Goal: Transaction & Acquisition: Purchase product/service

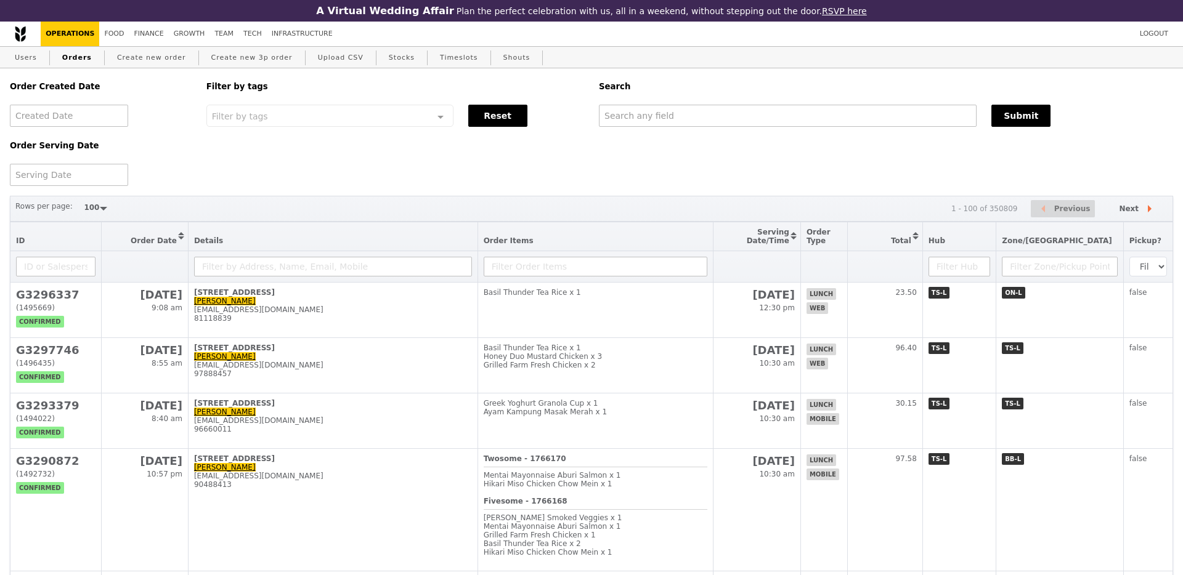
select select "100"
type input "[EMAIL_ADDRESS][DOMAIN_NAME]"
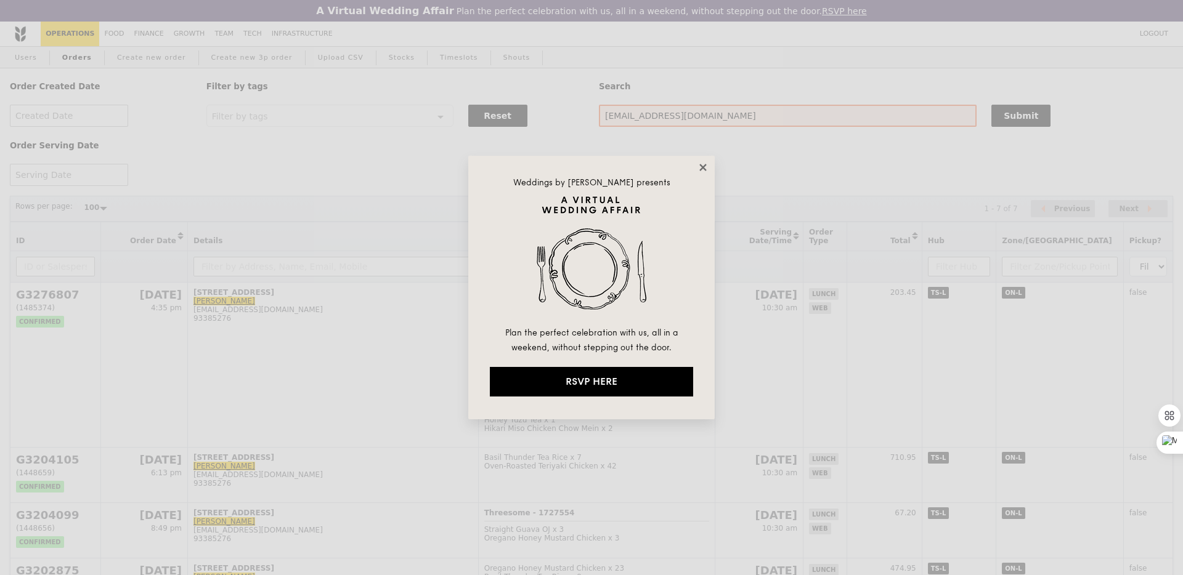
click at [704, 167] on icon at bounding box center [702, 167] width 7 height 7
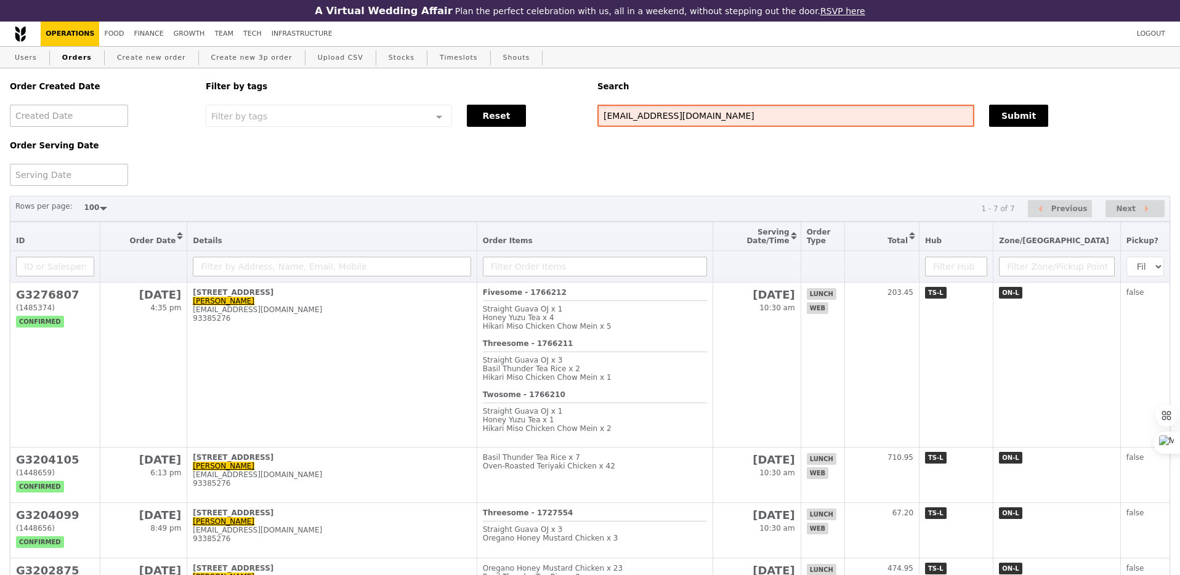
click at [702, 116] on input "[EMAIL_ADDRESS][DOMAIN_NAME]" at bounding box center [786, 116] width 377 height 22
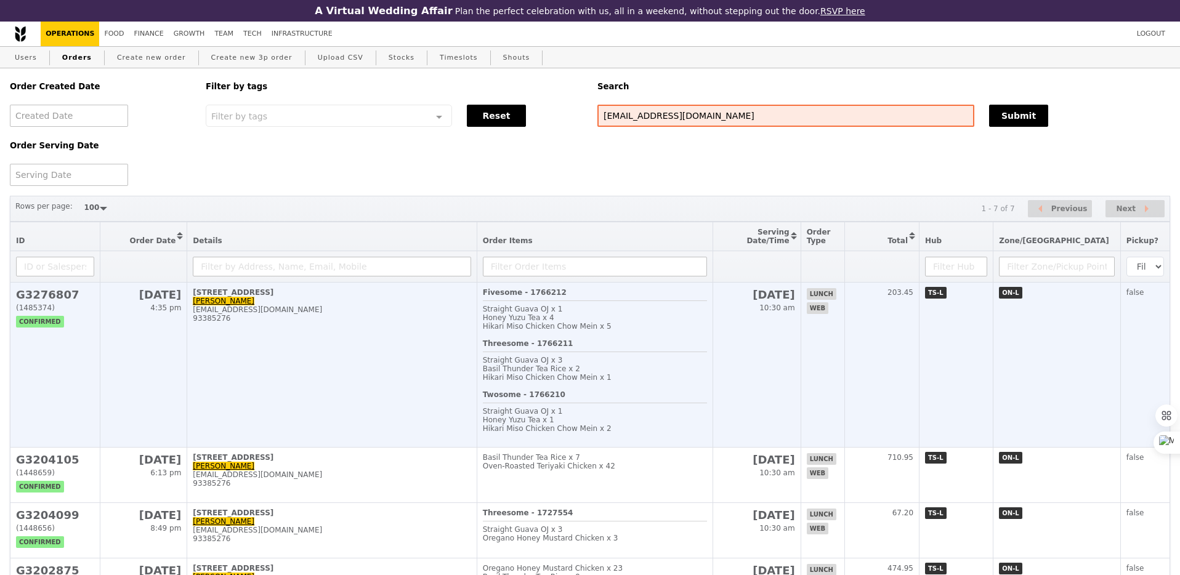
click at [669, 364] on div "Straight Guava OJ x 3" at bounding box center [595, 360] width 224 height 9
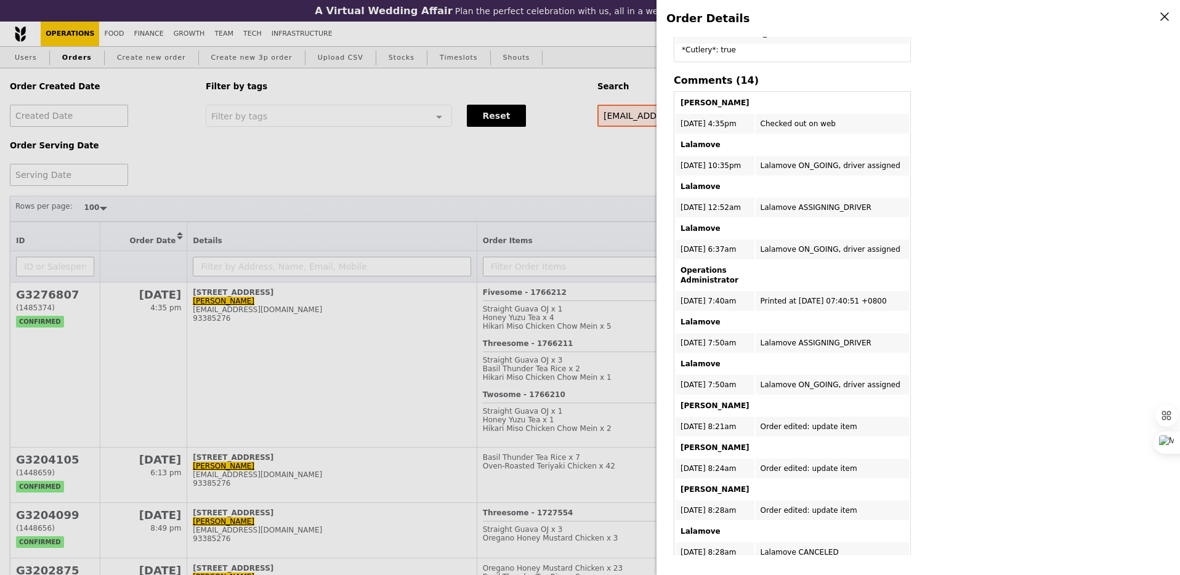
scroll to position [937, 0]
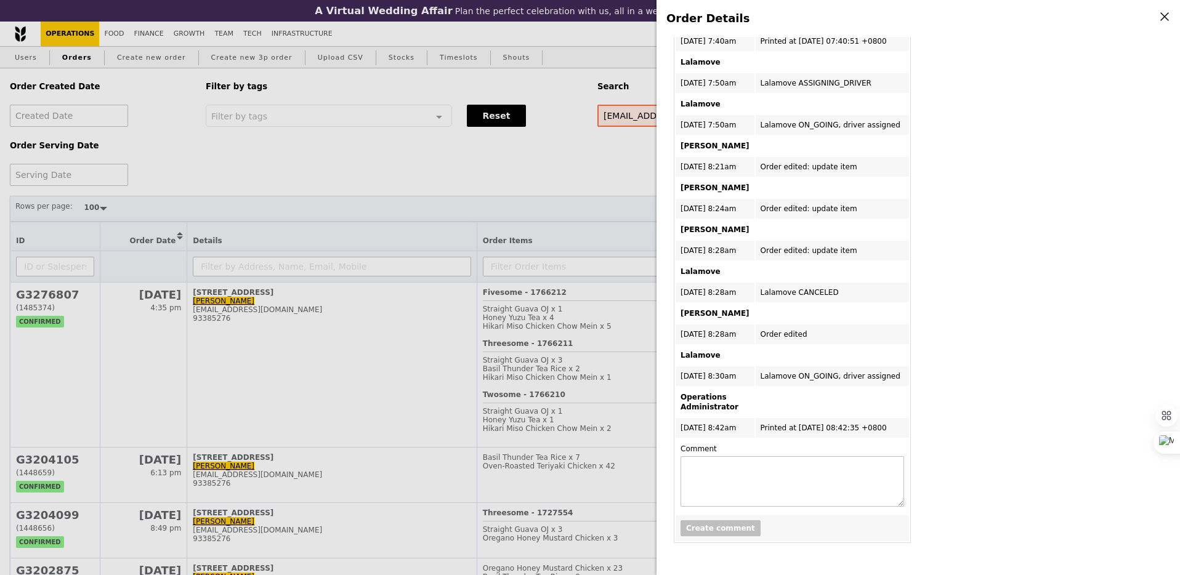
click at [617, 185] on div "Order Details Edit order Changelog Cancel Order ID G3276807 – View receipt | Pi…" at bounding box center [590, 287] width 1180 height 575
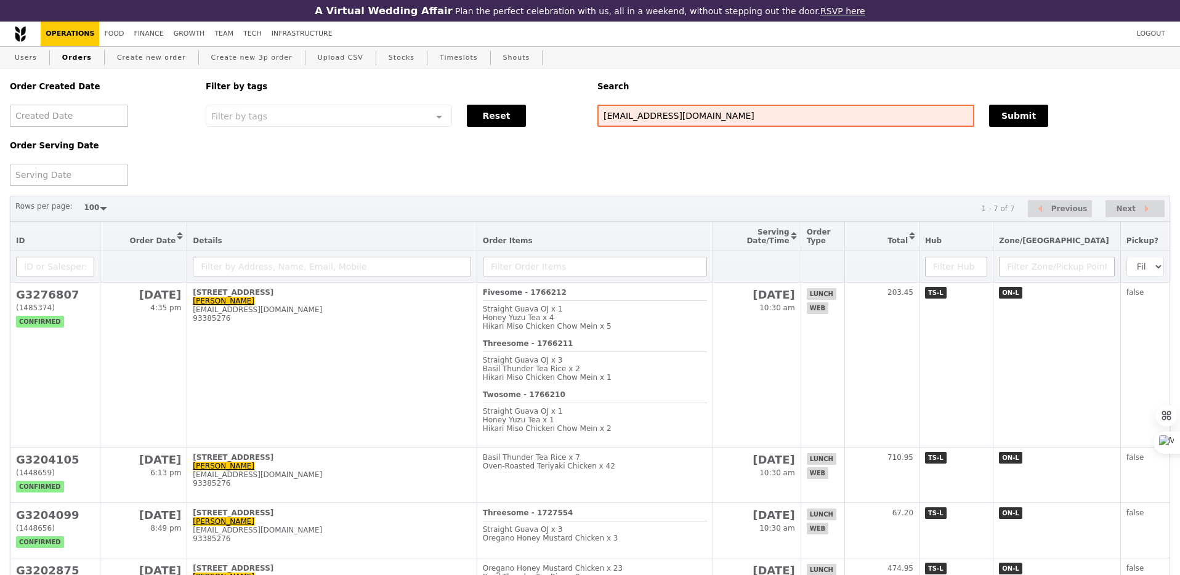
scroll to position [1340, 0]
click at [705, 120] on input "[EMAIL_ADDRESS][DOMAIN_NAME]" at bounding box center [786, 116] width 377 height 22
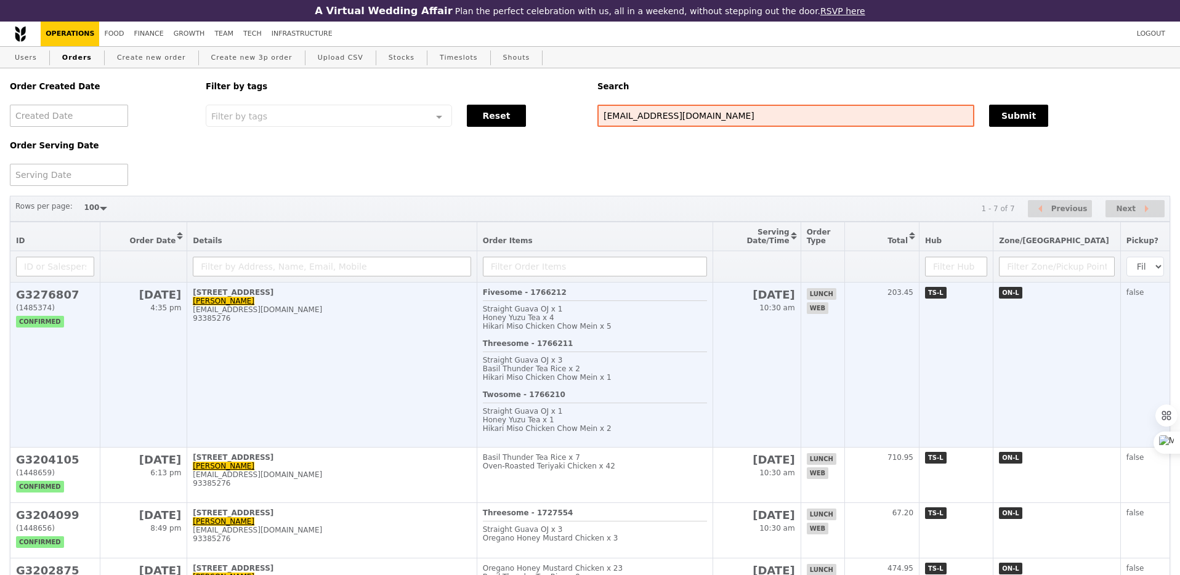
click at [558, 352] on hr at bounding box center [595, 352] width 224 height 1
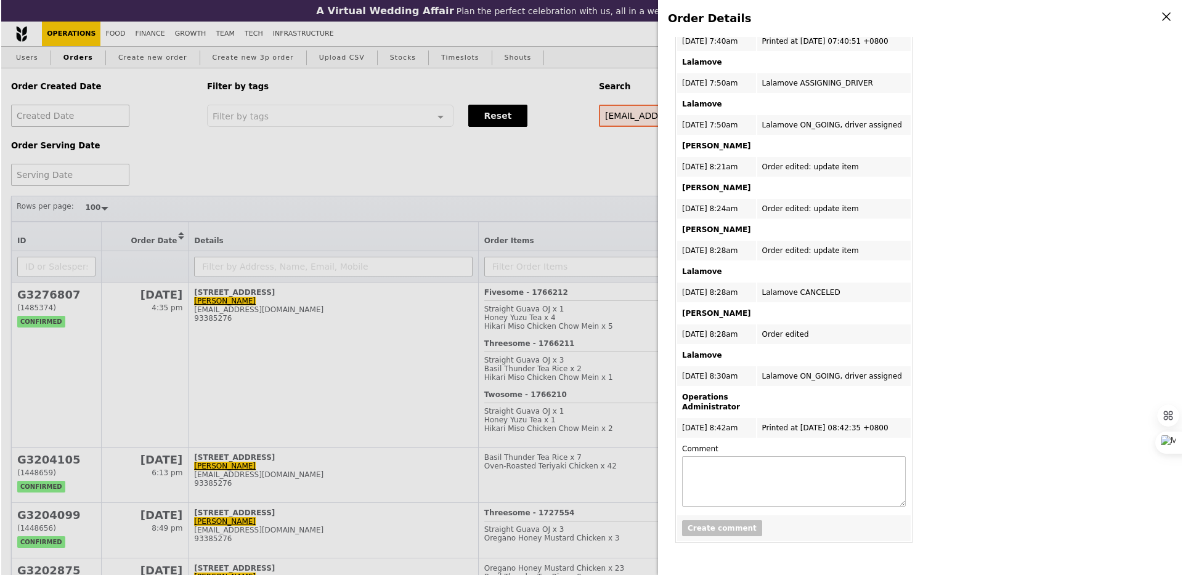
scroll to position [0, 0]
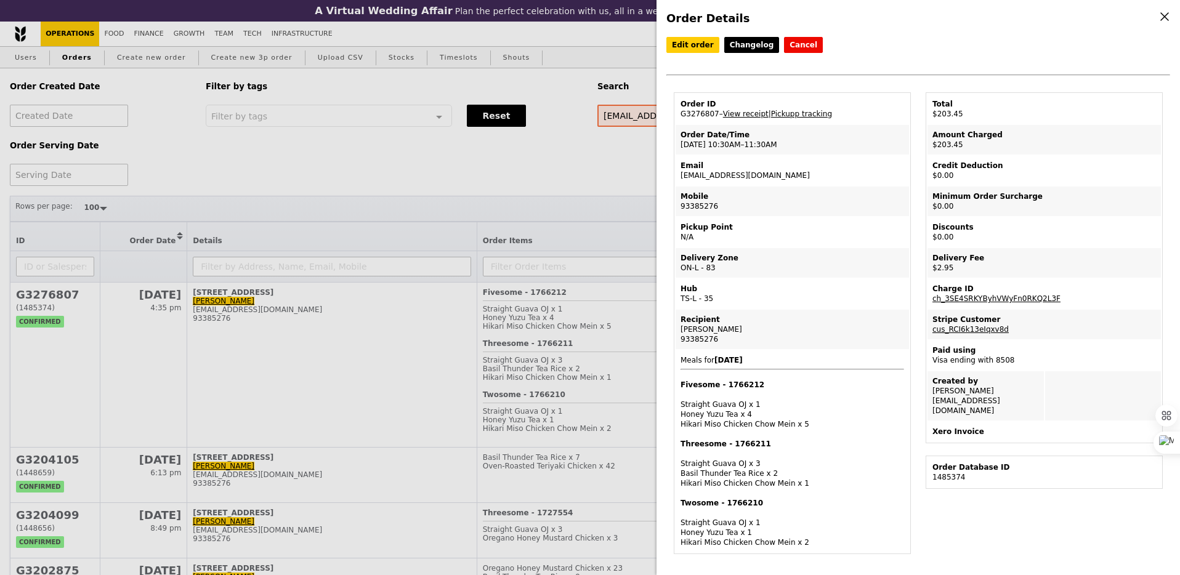
click at [585, 171] on div "Order Details Edit order Changelog Cancel Order ID G3276807 – View receipt | Pi…" at bounding box center [590, 287] width 1180 height 575
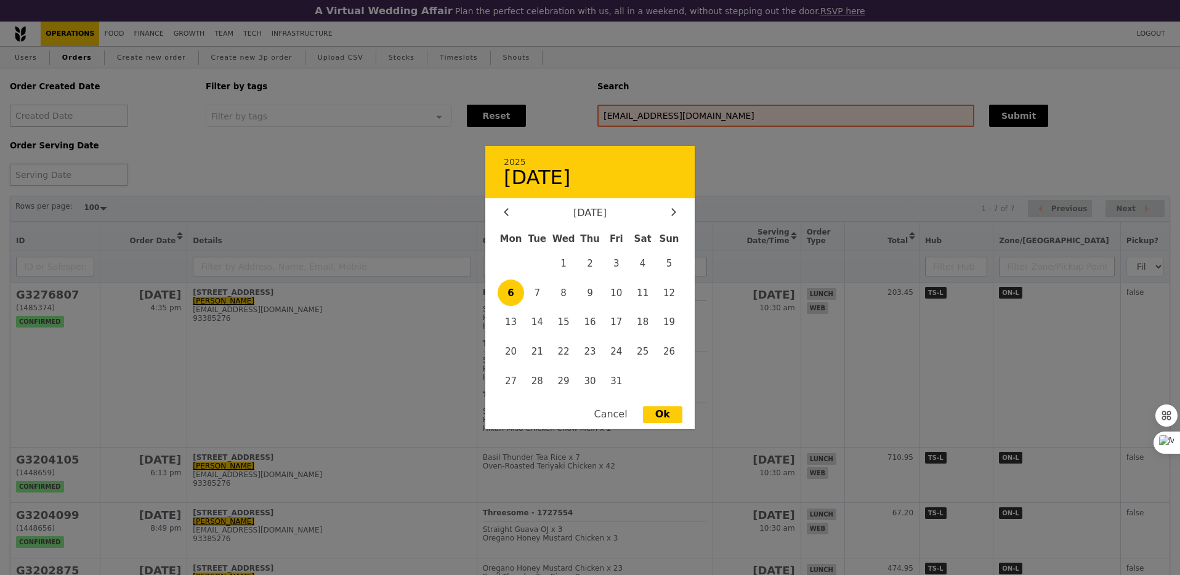
click at [72, 179] on div "2025 [DATE] [DATE] Mon Tue Wed Thu Fri Sat Sun 1 2 3 4 5 6 7 8 9 10 11 12 13 14…" at bounding box center [69, 175] width 118 height 22
click at [515, 293] on span "6" at bounding box center [511, 293] width 26 height 26
type input "[DATE]"
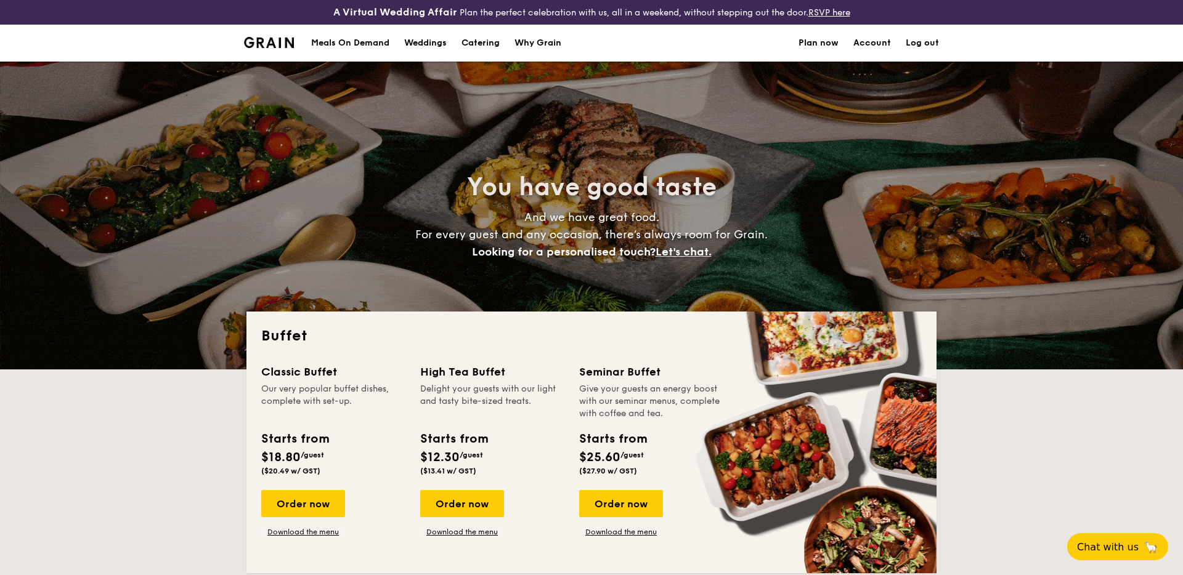
select select
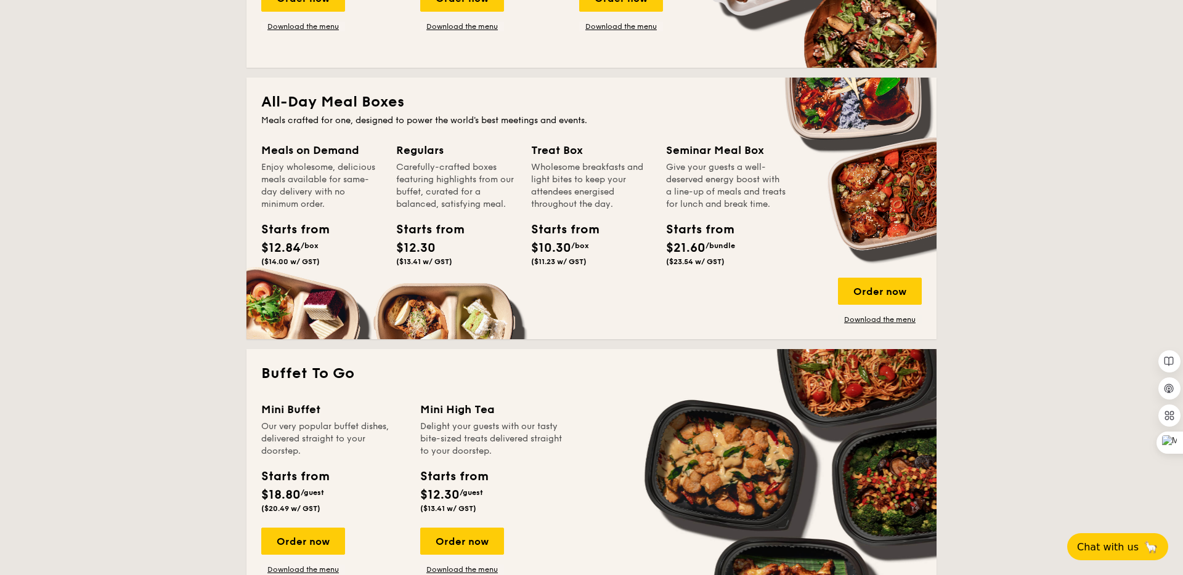
scroll to position [510, 0]
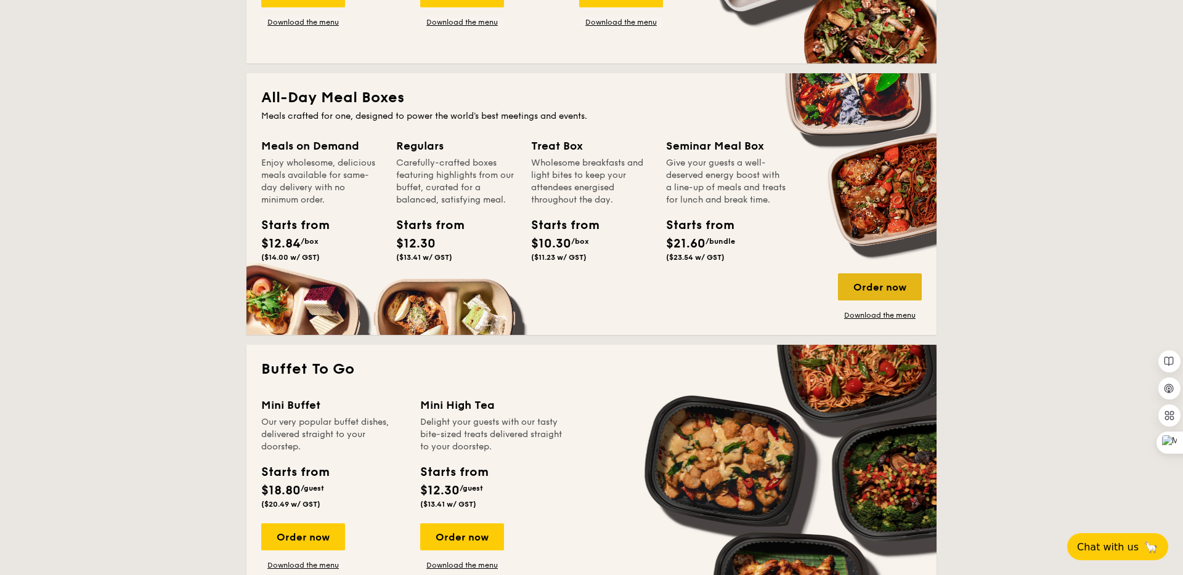
click at [842, 281] on div "Order now" at bounding box center [880, 287] width 84 height 27
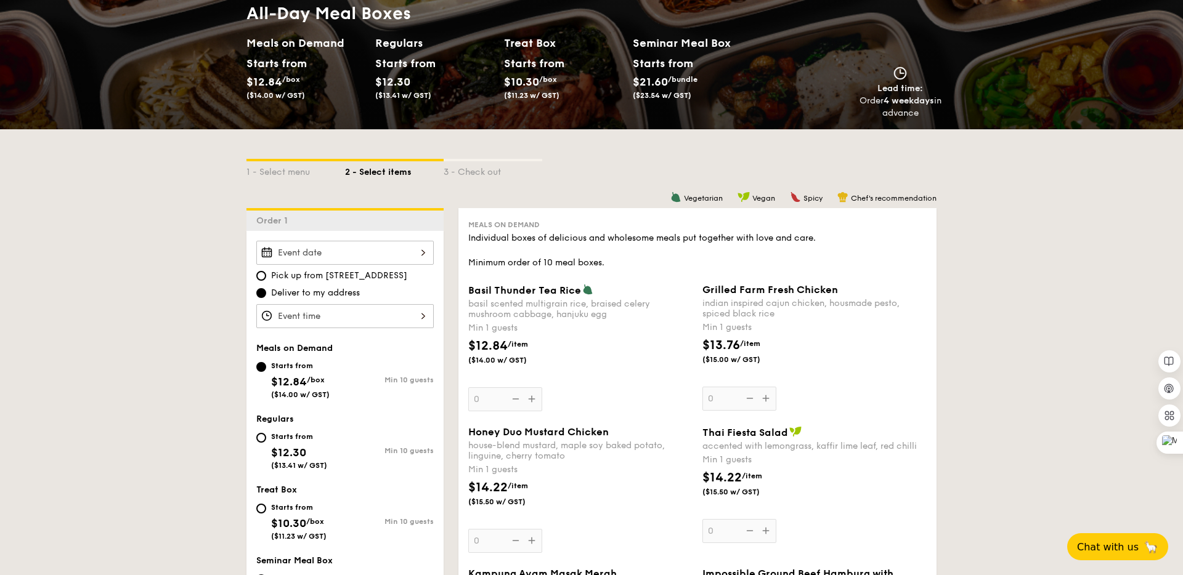
click at [325, 457] on div "Starts from $12.30 ($13.41 w/ GST)" at bounding box center [299, 449] width 56 height 41
click at [266, 443] on input "Starts from $12.30 ($13.41 w/ GST) Min 10 guests" at bounding box center [261, 438] width 10 height 10
radio input "true"
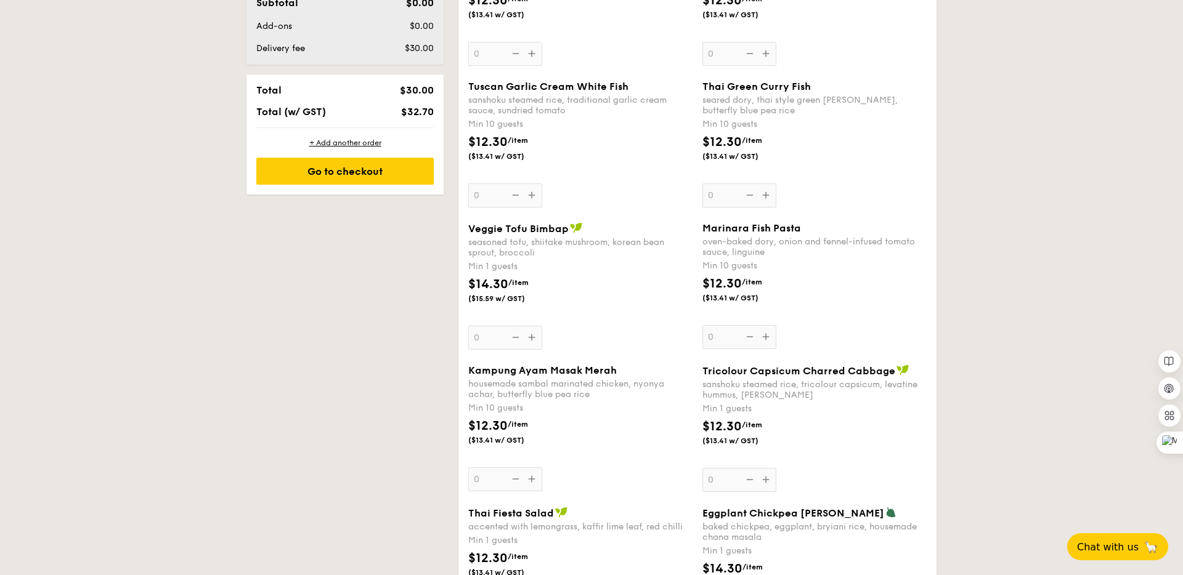
scroll to position [802, 0]
